Goal: Information Seeking & Learning: Learn about a topic

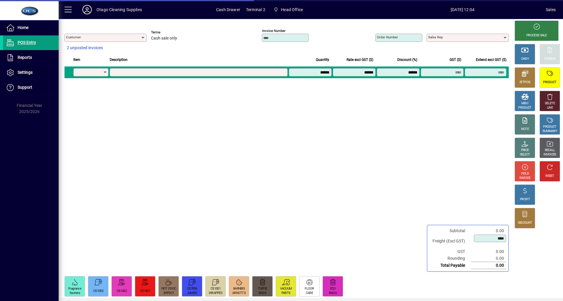
type input "********"
type input "**********"
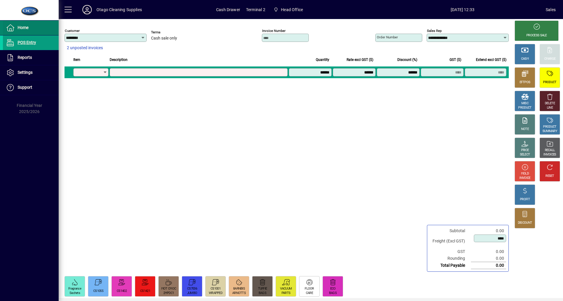
click at [11, 30] on icon at bounding box center [10, 27] width 9 height 7
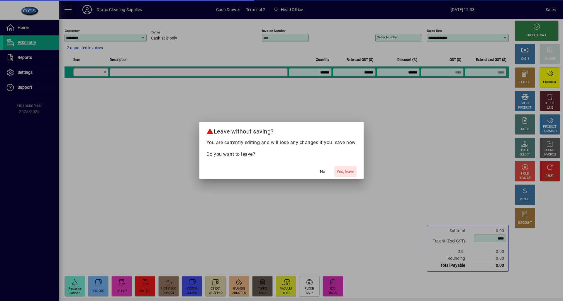
click at [337, 175] on span "button" at bounding box center [345, 172] width 22 height 14
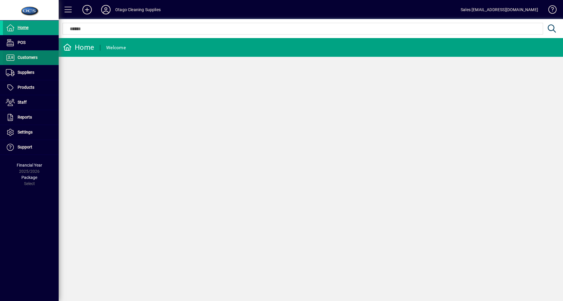
click at [39, 61] on span at bounding box center [31, 58] width 56 height 14
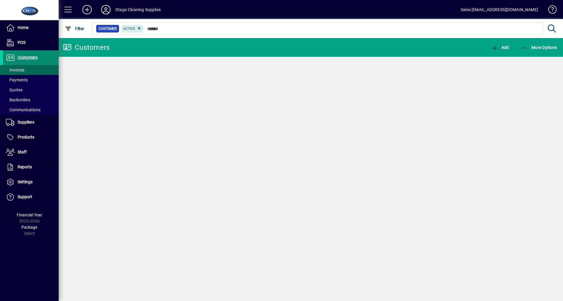
click at [38, 70] on span at bounding box center [31, 70] width 56 height 14
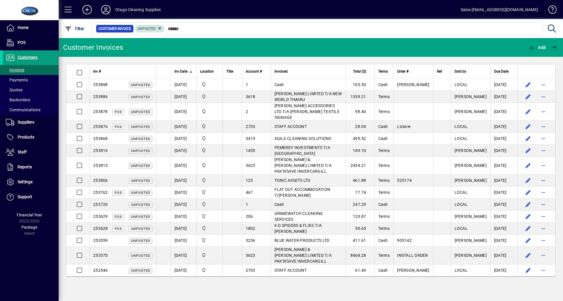
click at [159, 32] on mat-chip "Unposted" at bounding box center [150, 29] width 30 height 8
click at [162, 28] on mat-chip "Unposted" at bounding box center [150, 29] width 30 height 8
click at [158, 28] on icon at bounding box center [159, 28] width 5 height 5
click at [88, 29] on div "Filter" at bounding box center [75, 28] width 32 height 11
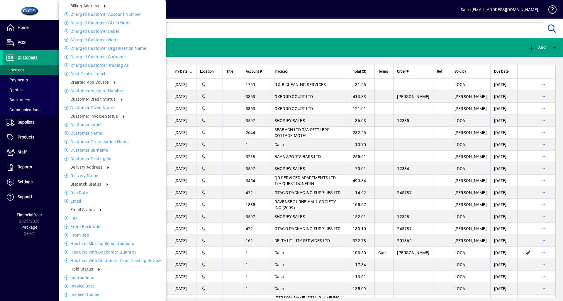
click at [227, 30] on div at bounding box center [281, 150] width 563 height 301
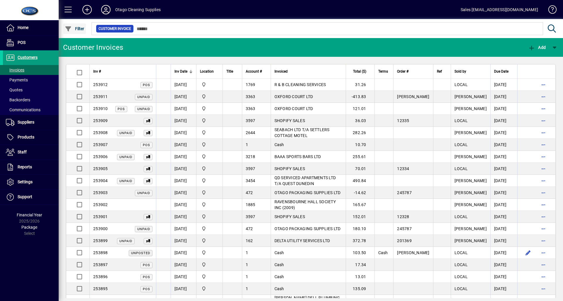
click at [80, 28] on span "Filter" at bounding box center [75, 28] width 20 height 5
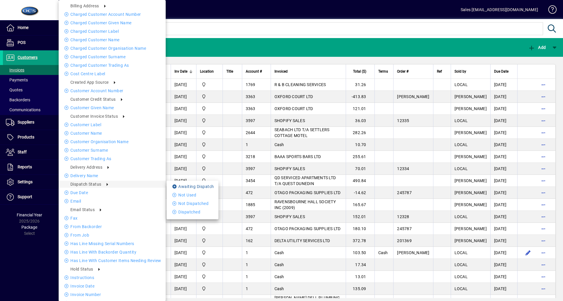
click at [173, 185] on icon at bounding box center [175, 187] width 6 height 4
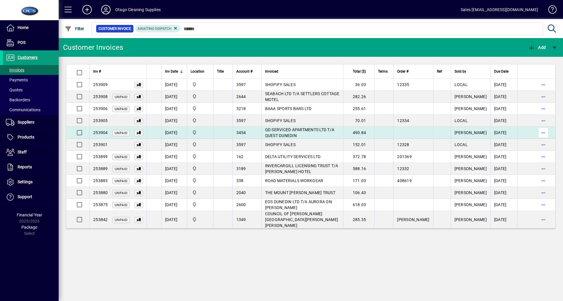
click at [545, 132] on span "button" at bounding box center [543, 133] width 14 height 14
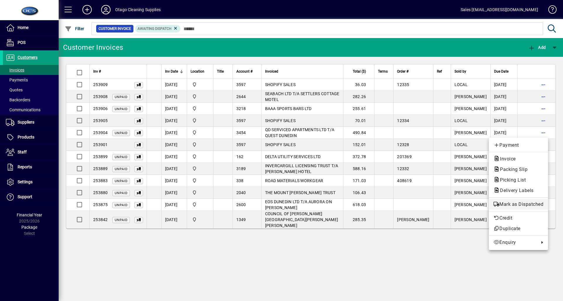
click at [526, 205] on span "Mark as Dispatched" at bounding box center [518, 204] width 50 height 7
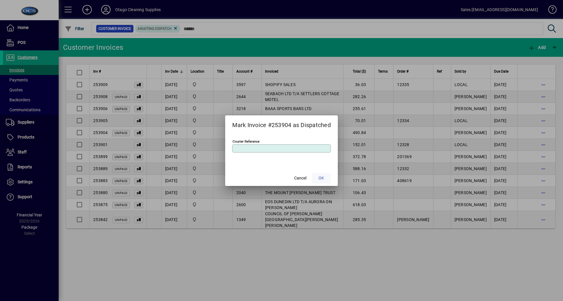
click at [323, 176] on span "OK" at bounding box center [321, 178] width 6 height 6
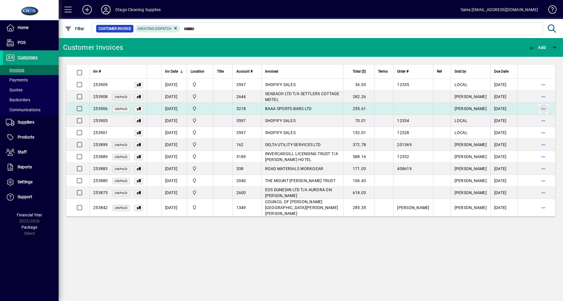
click at [544, 106] on span "button" at bounding box center [543, 109] width 14 height 14
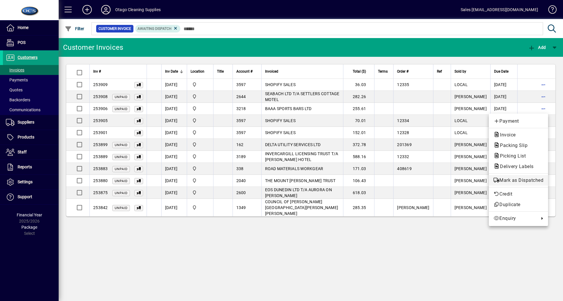
click at [498, 177] on span "Mark as Dispatched" at bounding box center [518, 180] width 50 height 7
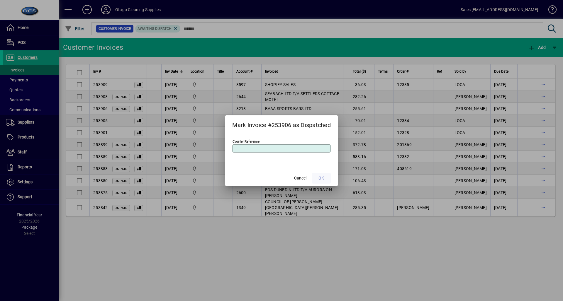
click at [324, 181] on span "OK" at bounding box center [321, 178] width 6 height 6
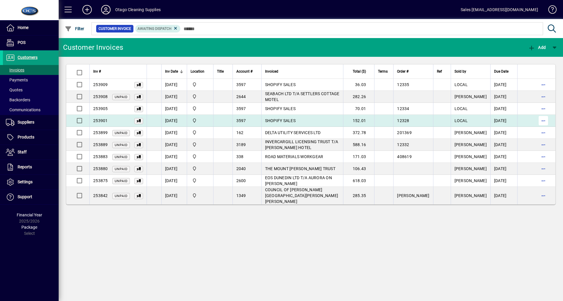
click at [546, 119] on span "button" at bounding box center [543, 121] width 14 height 14
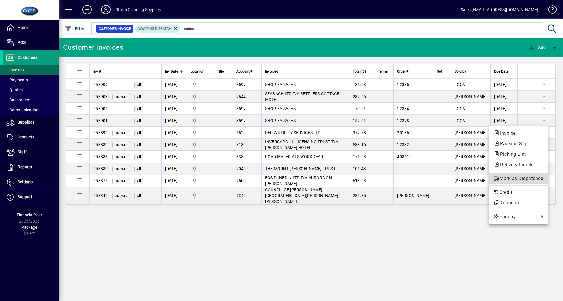
click at [536, 176] on span "Mark as Dispatched" at bounding box center [518, 178] width 50 height 7
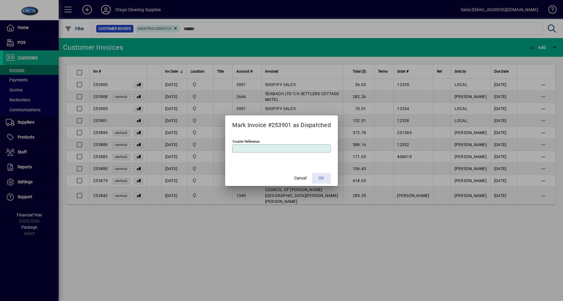
click at [324, 175] on span "OK" at bounding box center [321, 178] width 6 height 6
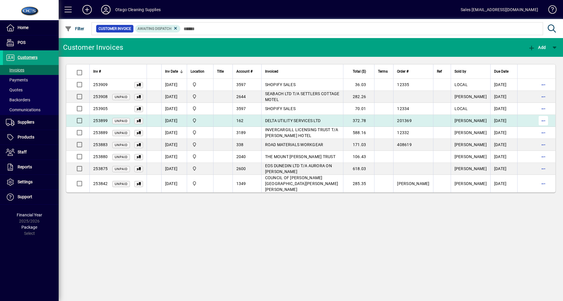
click at [544, 120] on span "button" at bounding box center [543, 121] width 14 height 14
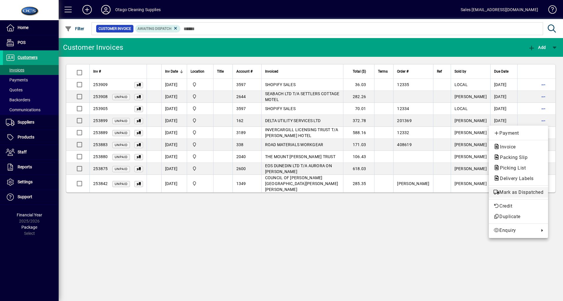
click at [521, 195] on span "Mark as Dispatched" at bounding box center [518, 192] width 50 height 7
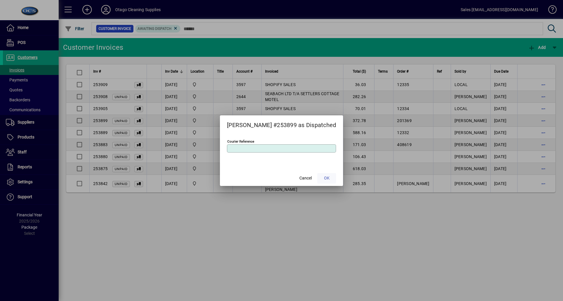
click at [326, 176] on span at bounding box center [326, 179] width 19 height 14
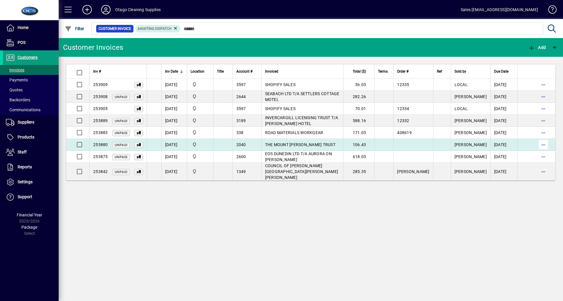
click at [541, 145] on span "button" at bounding box center [543, 145] width 14 height 14
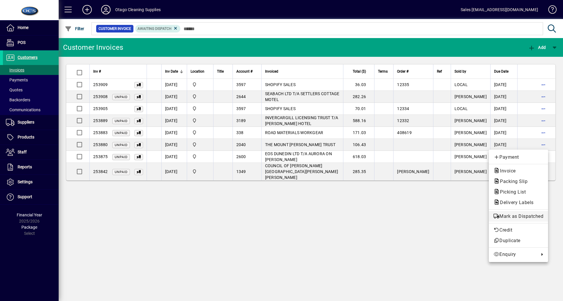
click at [535, 218] on span "Mark as Dispatched" at bounding box center [518, 216] width 50 height 7
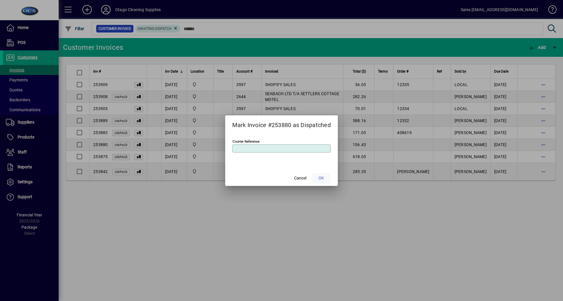
click at [318, 178] on span at bounding box center [321, 179] width 19 height 14
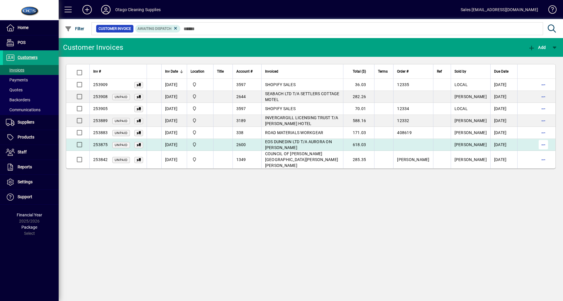
click at [542, 145] on span "button" at bounding box center [543, 145] width 14 height 14
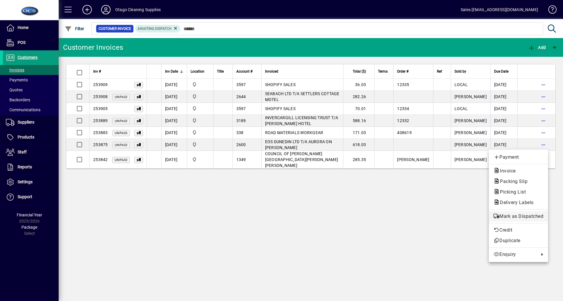
click at [510, 214] on span "Mark as Dispatched" at bounding box center [518, 216] width 50 height 7
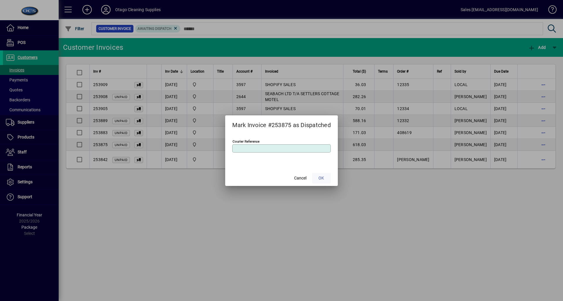
click at [320, 181] on span "OK" at bounding box center [321, 178] width 6 height 6
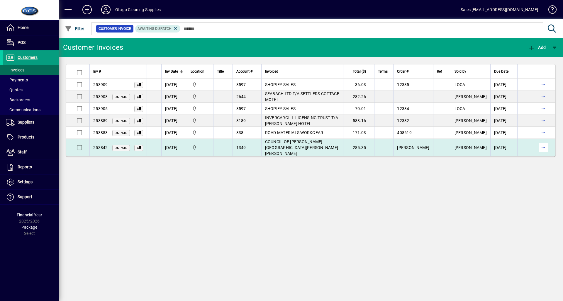
click at [540, 148] on span "button" at bounding box center [543, 148] width 14 height 14
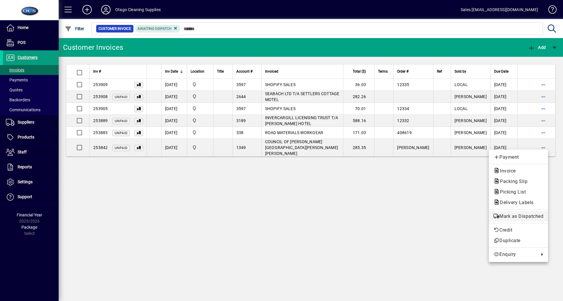
click at [517, 218] on span "Mark as Dispatched" at bounding box center [518, 216] width 50 height 7
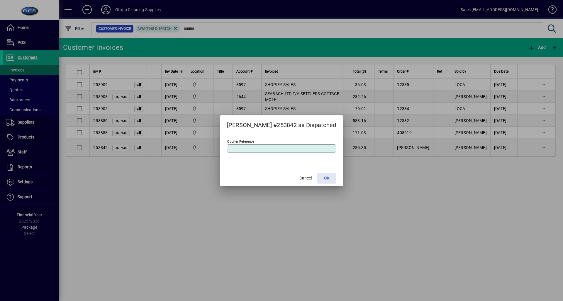
click at [324, 179] on span "OK" at bounding box center [327, 178] width 6 height 6
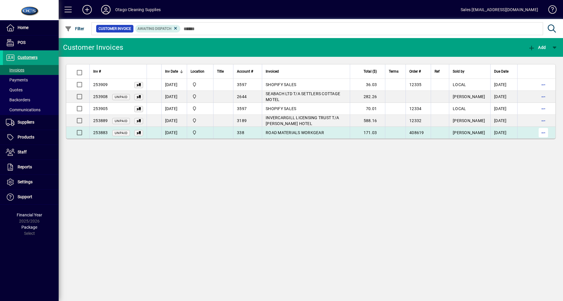
click at [542, 131] on span "button" at bounding box center [543, 133] width 14 height 14
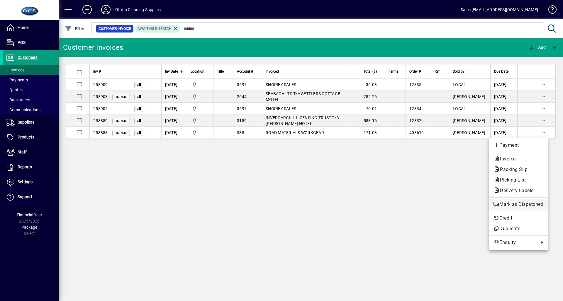
click at [532, 206] on span "Mark as Dispatched" at bounding box center [518, 204] width 50 height 7
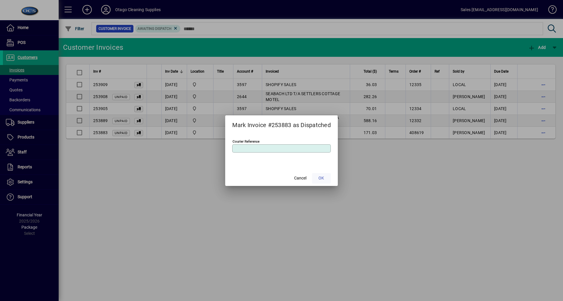
click at [321, 177] on span "OK" at bounding box center [321, 178] width 6 height 6
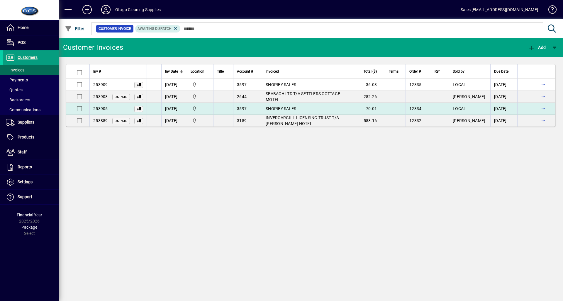
click at [331, 107] on td "SHOPIFY SALES" at bounding box center [306, 109] width 88 height 12
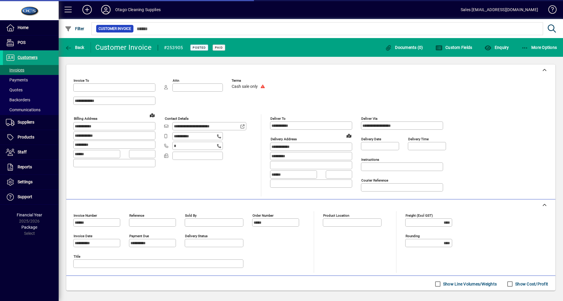
type input "**********"
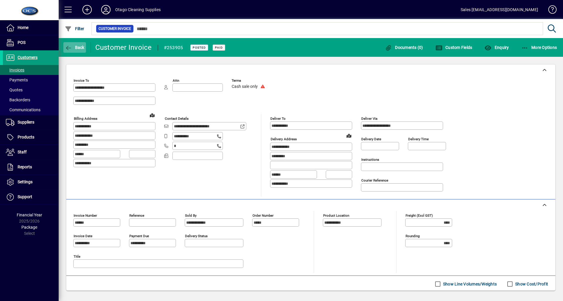
click at [84, 42] on span "button" at bounding box center [74, 47] width 23 height 14
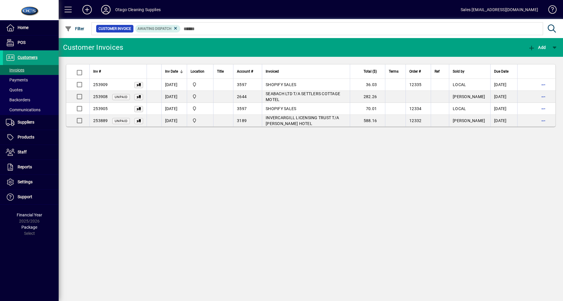
click at [217, 188] on div "Customer Invoices Add Inv # Inv Date Location Title Account # Invoiced Total ($…" at bounding box center [311, 169] width 504 height 263
click at [21, 136] on span "Products" at bounding box center [26, 137] width 17 height 5
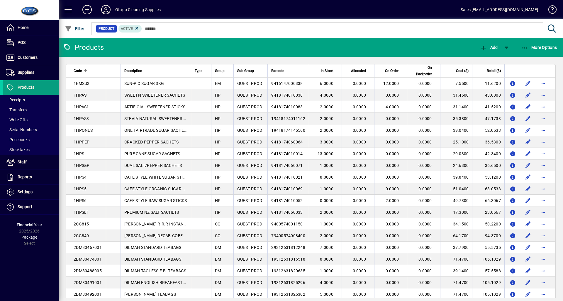
click at [203, 29] on input "text" at bounding box center [340, 29] width 396 height 8
click at [210, 29] on input "text" at bounding box center [340, 29] width 396 height 8
click at [38, 276] on div "Home POS Customers Invoices Payments Quotes Backorders Communications Suppliers…" at bounding box center [29, 150] width 59 height 301
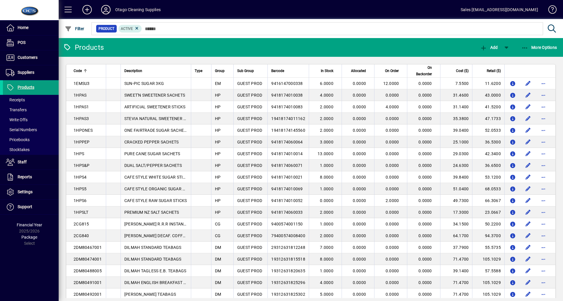
click at [174, 25] on div at bounding box center [343, 22] width 504 height 6
drag, startPoint x: 389, startPoint y: 22, endPoint x: 411, endPoint y: 3, distance: 28.7
click at [404, 8] on mat-toolbar "Otago Cleaning Supplies Sales [EMAIL_ADDRESS][DOMAIN_NAME] Filter Product Active" at bounding box center [311, 19] width 504 height 38
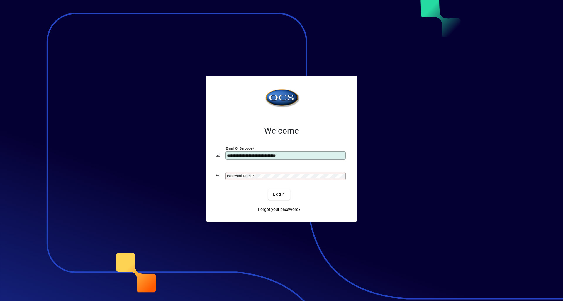
type input "**********"
click at [286, 181] on div "Password or Pin" at bounding box center [285, 176] width 120 height 8
click at [268, 189] on button "Login" at bounding box center [278, 194] width 21 height 11
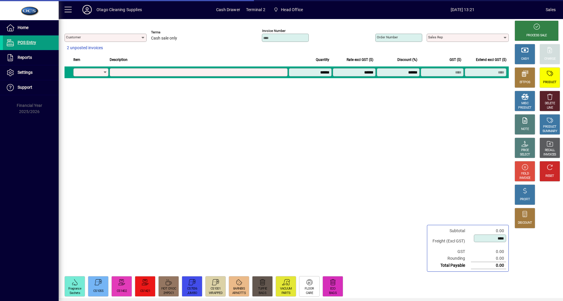
type input "********"
type input "**********"
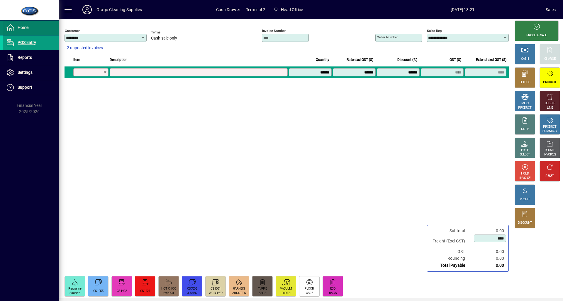
click at [29, 24] on span at bounding box center [31, 28] width 56 height 14
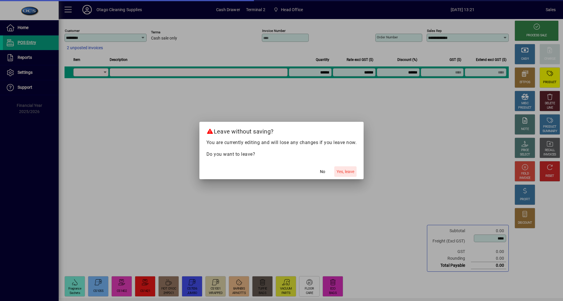
click at [350, 172] on span "Yes, leave" at bounding box center [346, 172] width 18 height 6
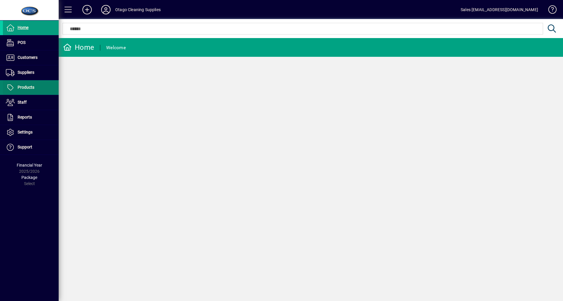
click at [18, 85] on span "Products" at bounding box center [18, 87] width 31 height 7
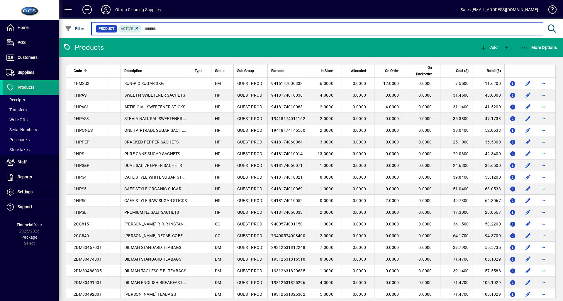
click at [176, 29] on input "text" at bounding box center [340, 29] width 396 height 8
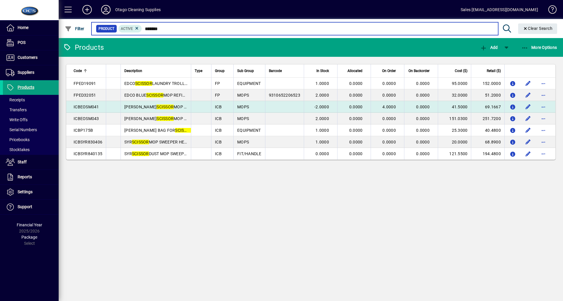
type input "*******"
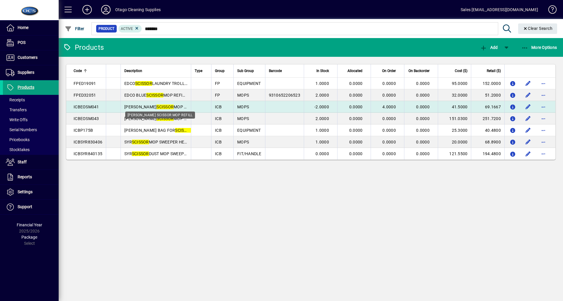
click at [160, 105] on span "OATES SCISSOR MOP REFILL" at bounding box center [160, 107] width 73 height 5
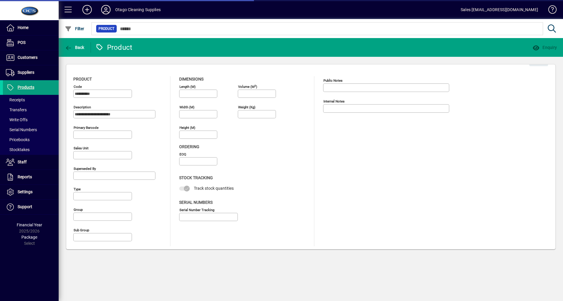
type input "**********"
type input "****"
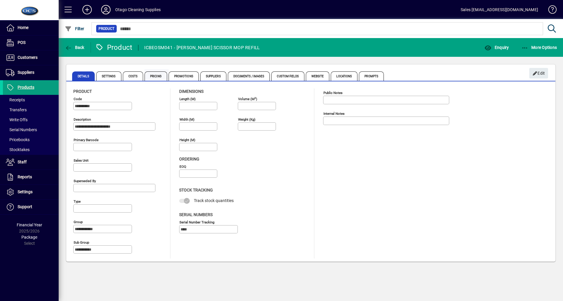
click at [159, 75] on span "Pricing" at bounding box center [156, 76] width 23 height 9
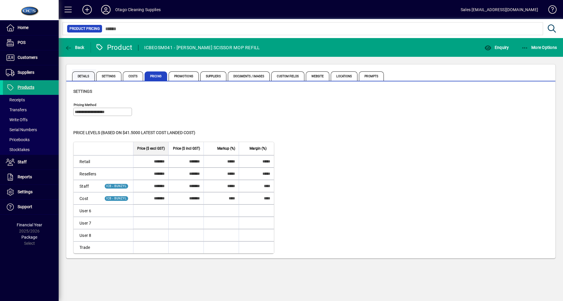
click at [80, 74] on span "Details" at bounding box center [83, 76] width 23 height 9
